Goal: Task Accomplishment & Management: Manage account settings

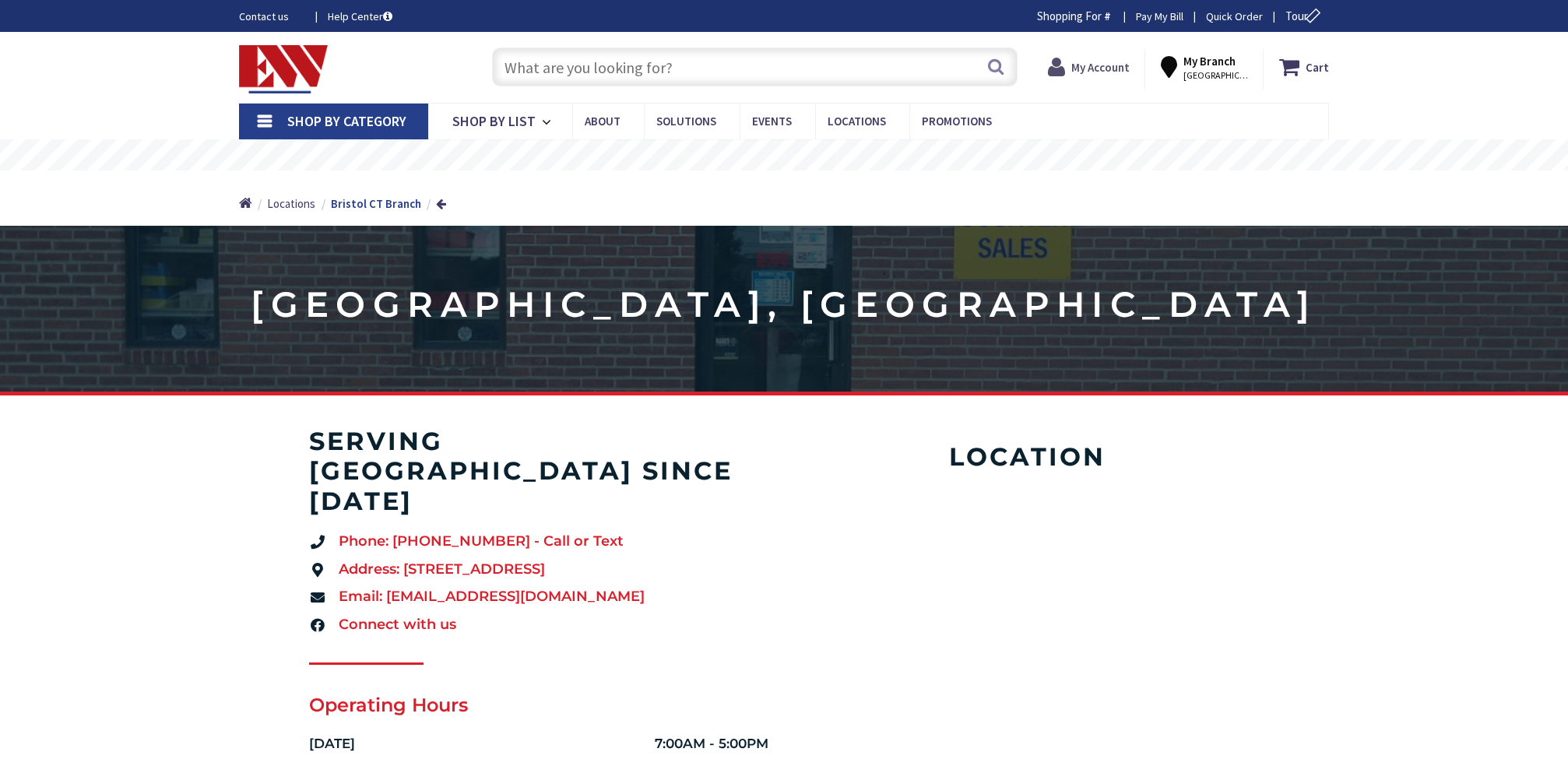
click at [1107, 70] on strong "My Account" at bounding box center [1100, 67] width 59 height 15
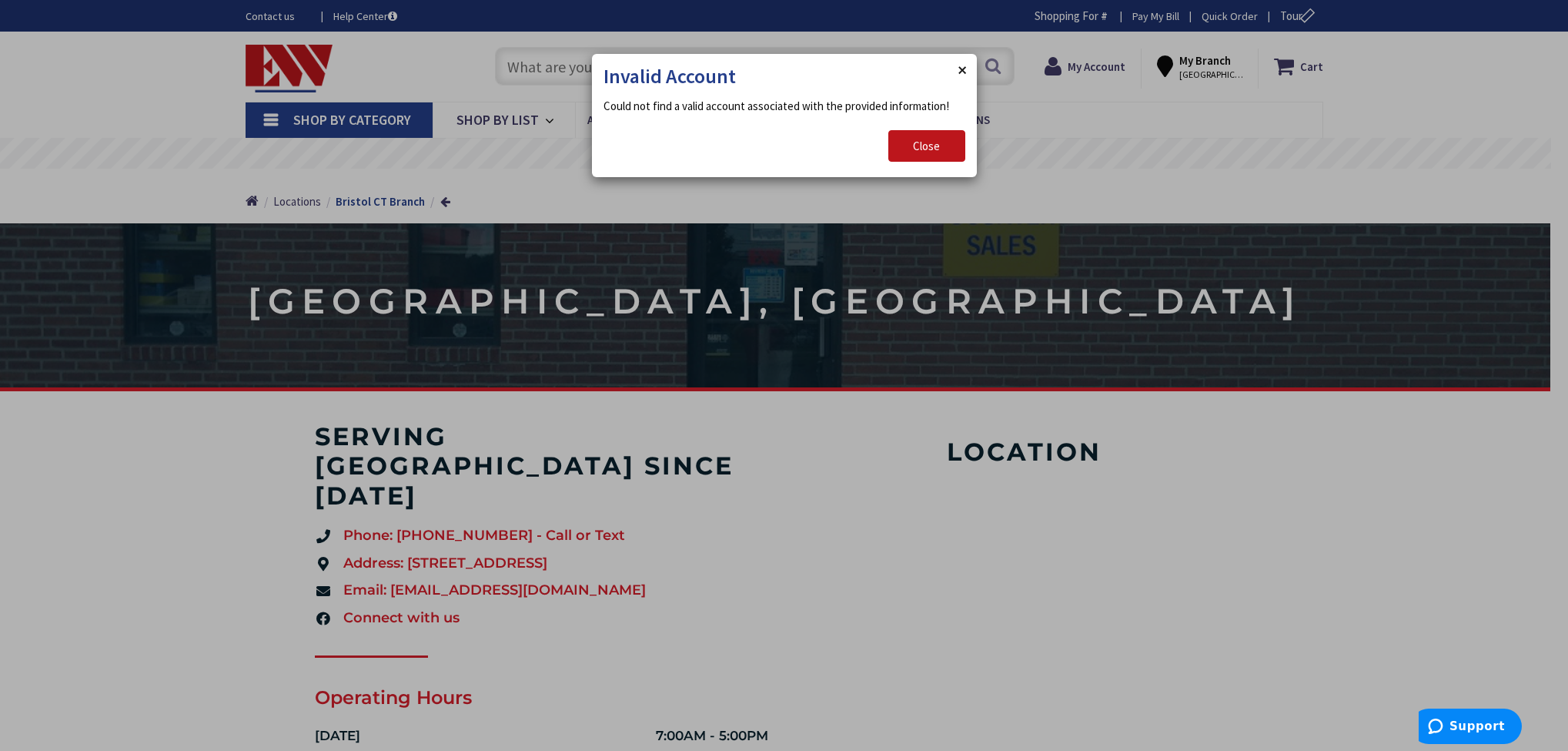
click at [961, 67] on button "Close" at bounding box center [961, 69] width 30 height 30
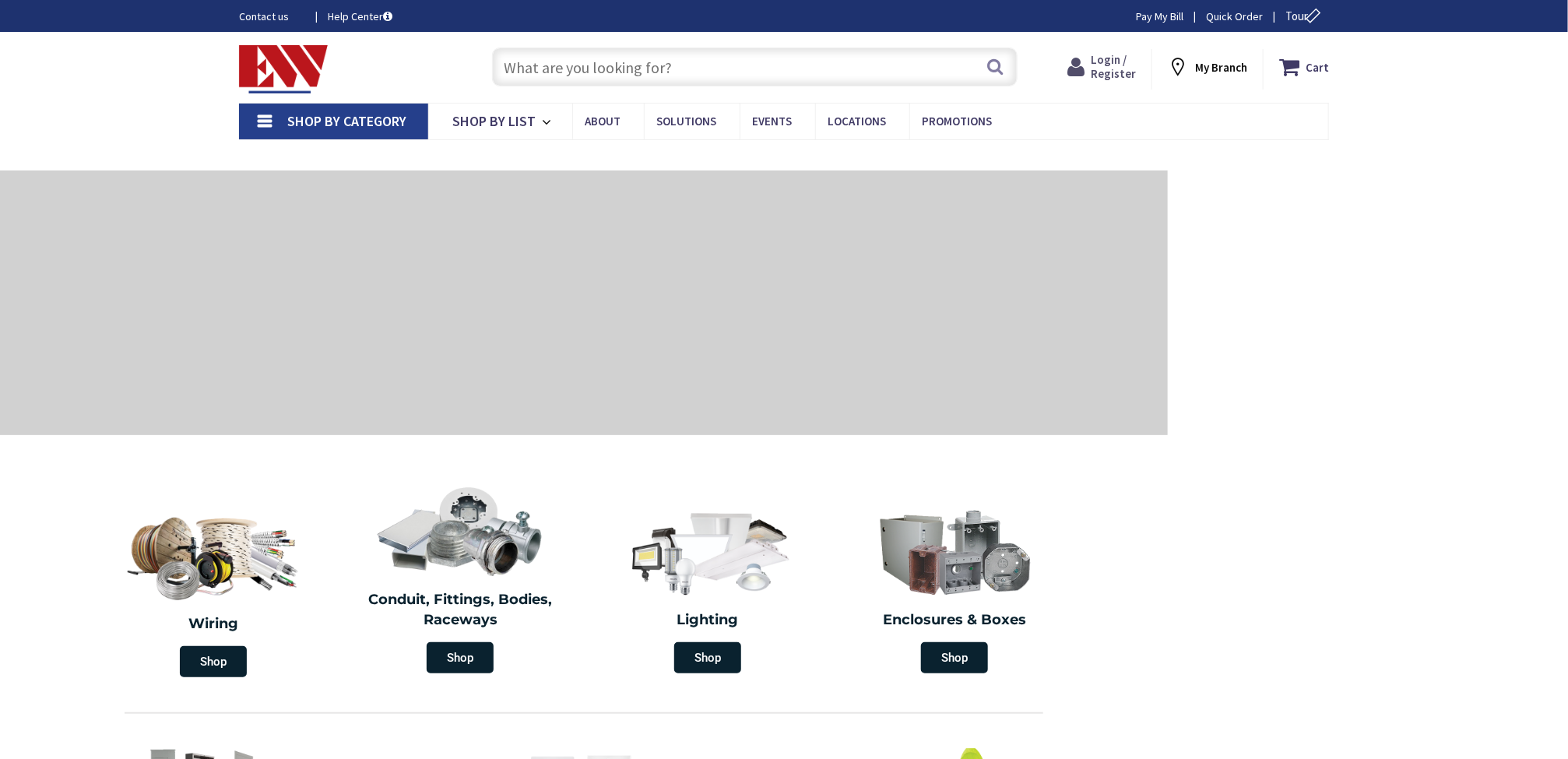
click at [1109, 60] on span "Login / Register" at bounding box center [1113, 66] width 46 height 29
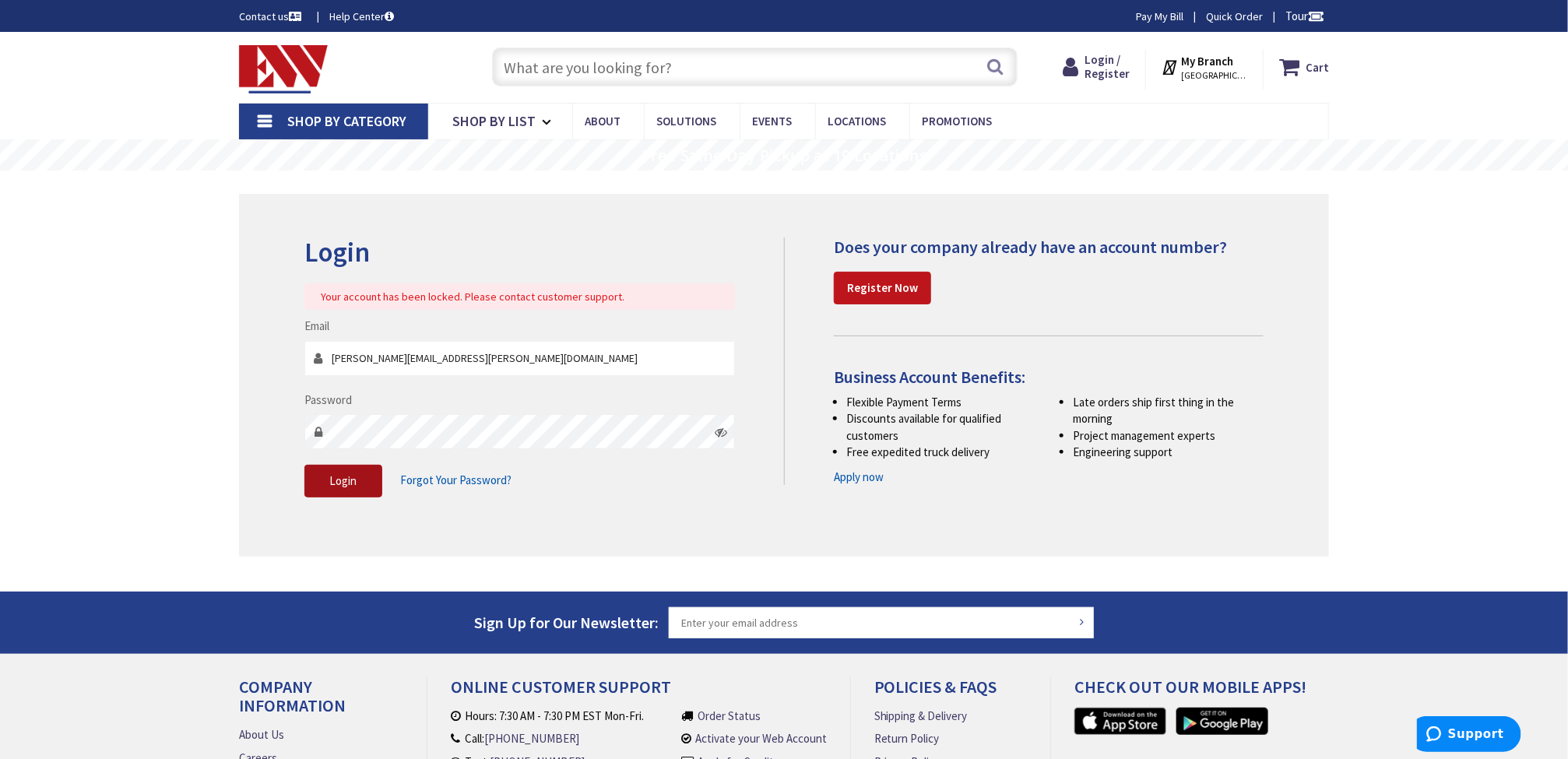
click at [363, 486] on button "Login" at bounding box center [343, 480] width 78 height 33
click at [341, 484] on span "Login" at bounding box center [343, 481] width 27 height 15
